Goal: Task Accomplishment & Management: Manage account settings

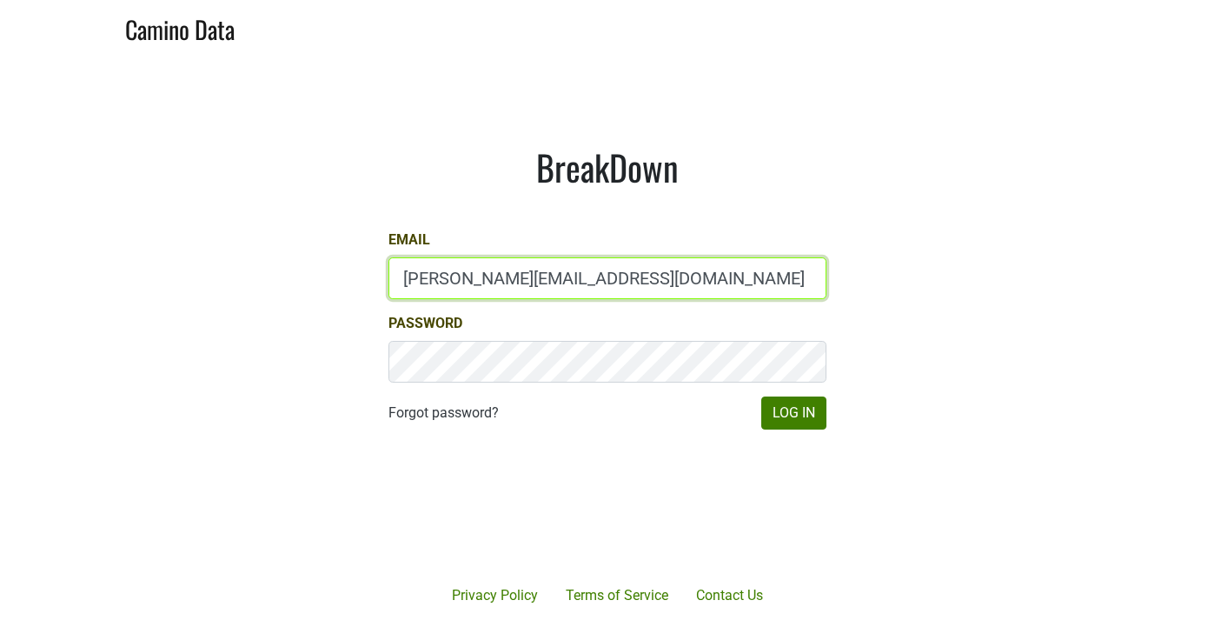
click at [605, 276] on input "matt@poggiocosta.com" at bounding box center [607, 278] width 438 height 42
type input "mattmckeown@jonata.com"
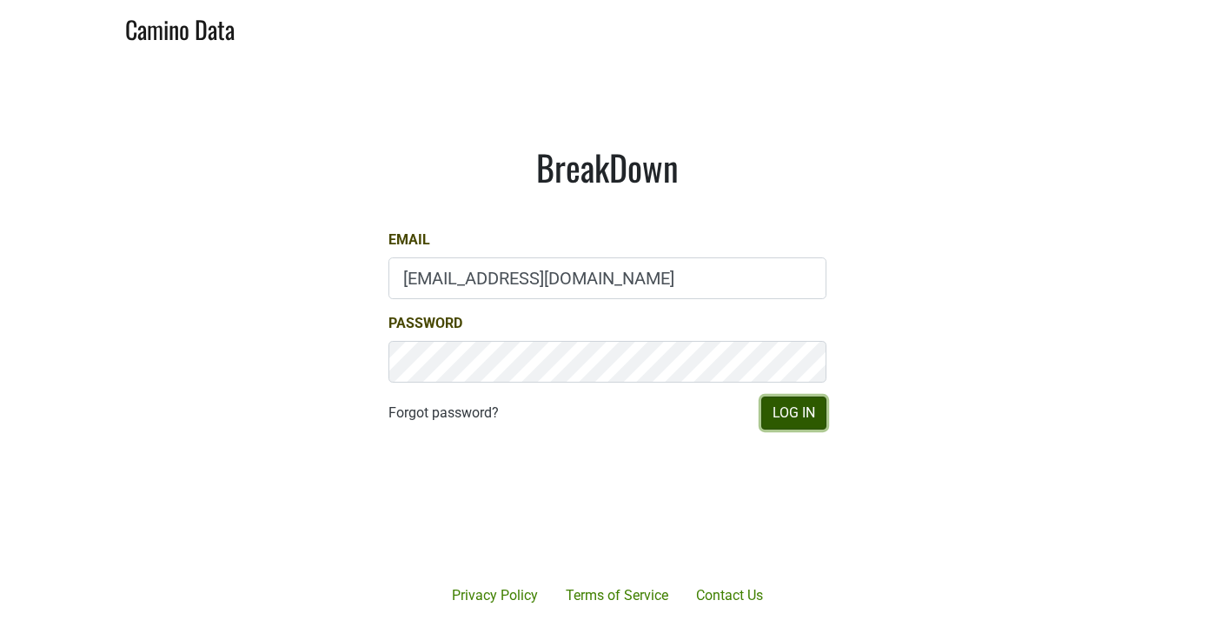
click at [785, 413] on button "Log In" at bounding box center [793, 412] width 65 height 33
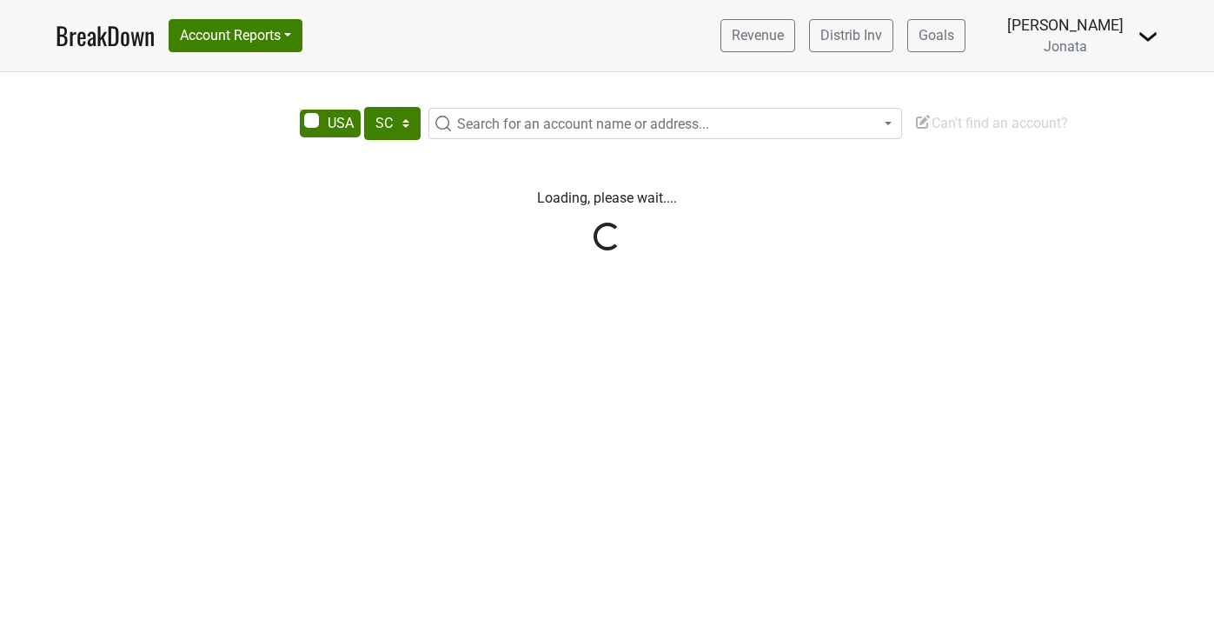
select select "SC"
